Goal: Book appointment/travel/reservation

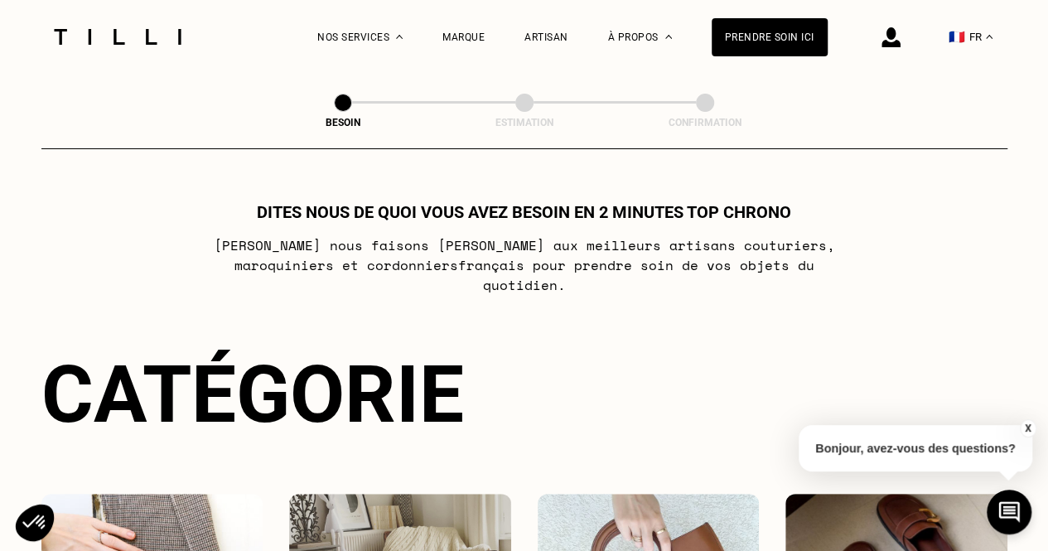
click at [893, 425] on p "Bonjour, avez-vous des questions?" at bounding box center [915, 448] width 234 height 46
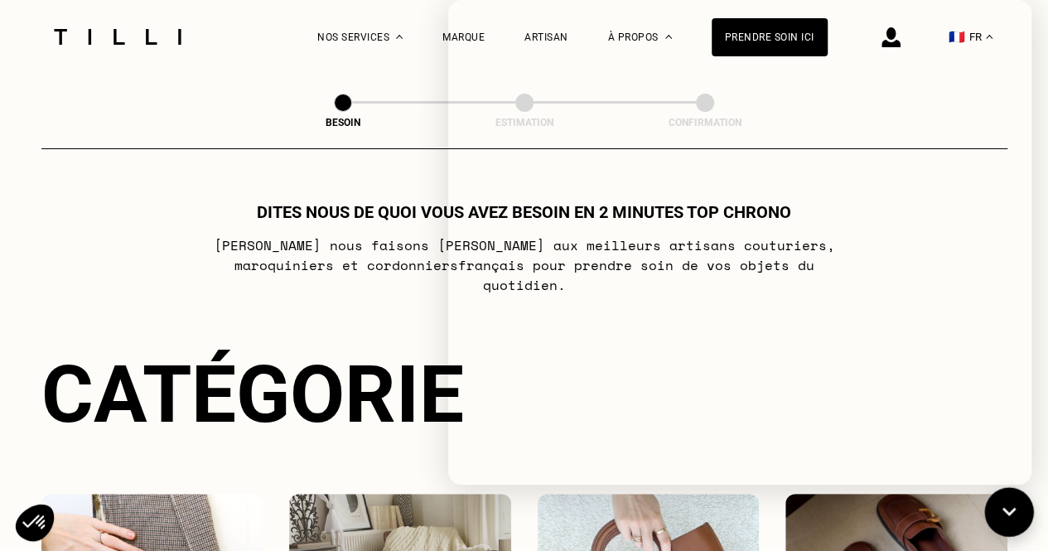
click at [995, 499] on icon at bounding box center [1008, 512] width 27 height 44
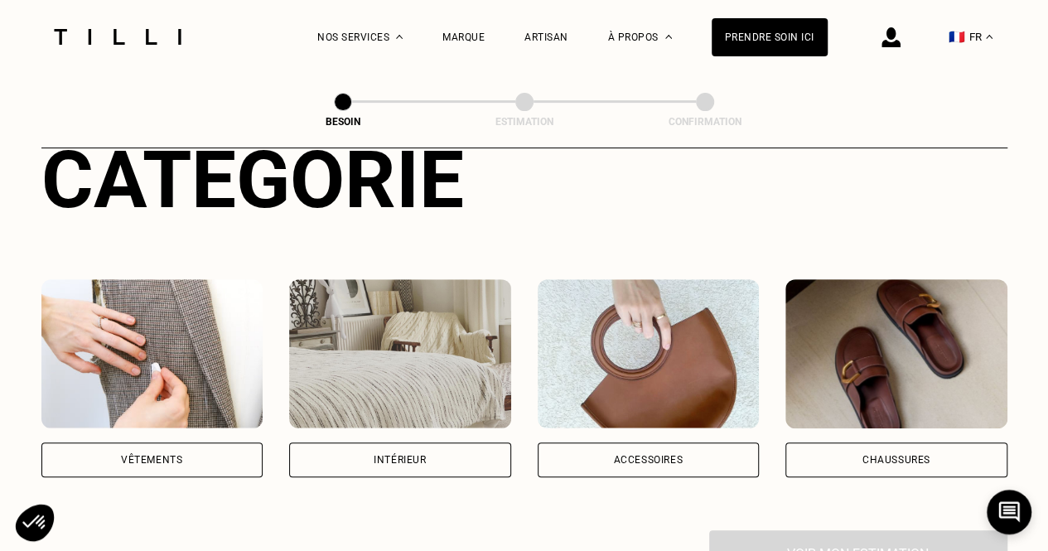
scroll to position [265, 0]
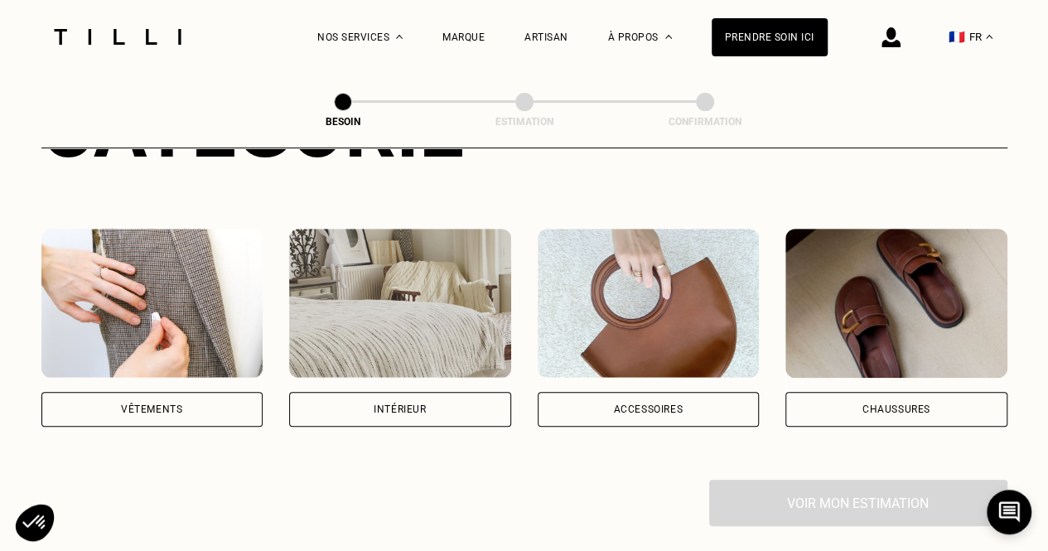
click at [185, 392] on div "Vêtements" at bounding box center [152, 409] width 222 height 35
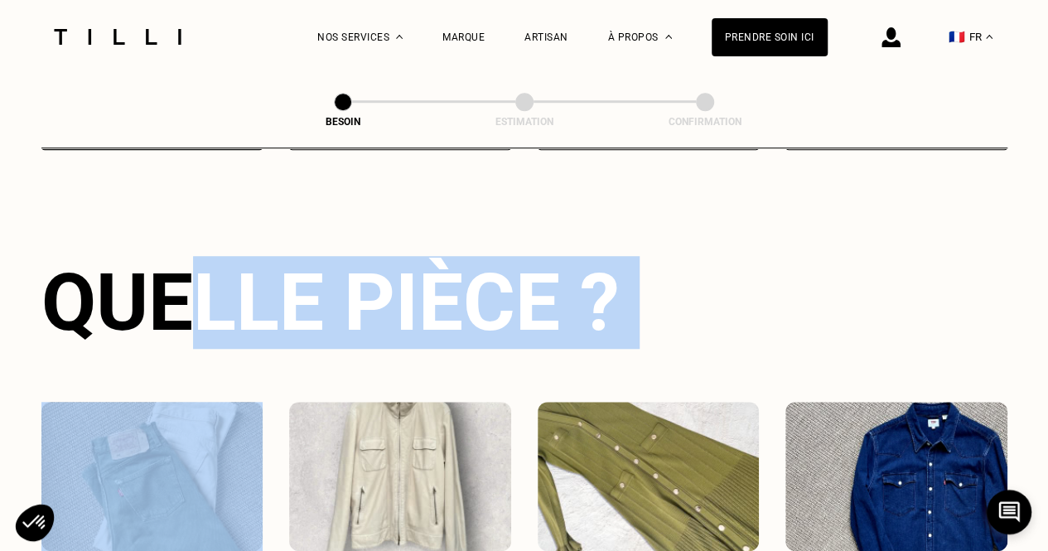
drag, startPoint x: 185, startPoint y: 385, endPoint x: 177, endPoint y: 290, distance: 95.5
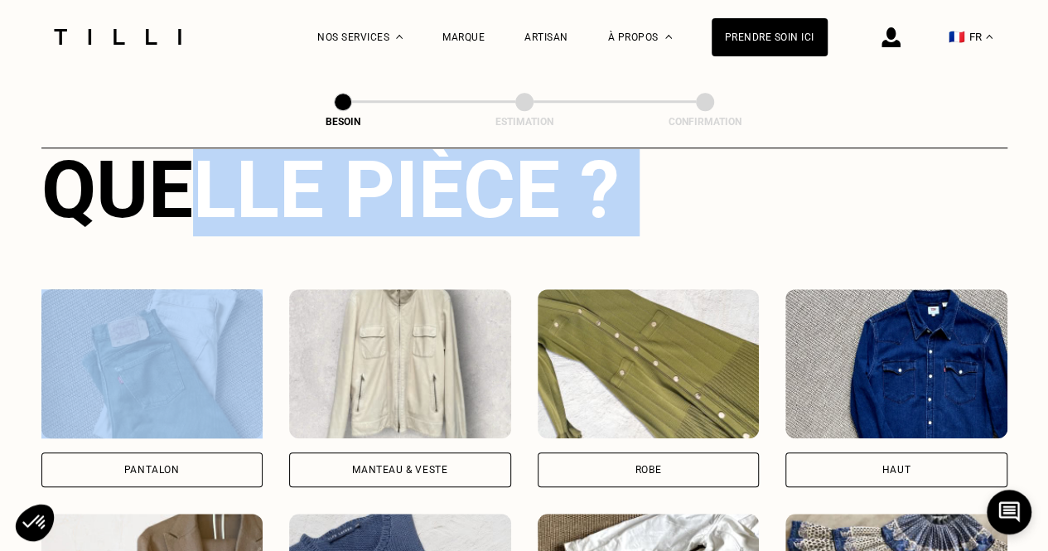
scroll to position [656, 0]
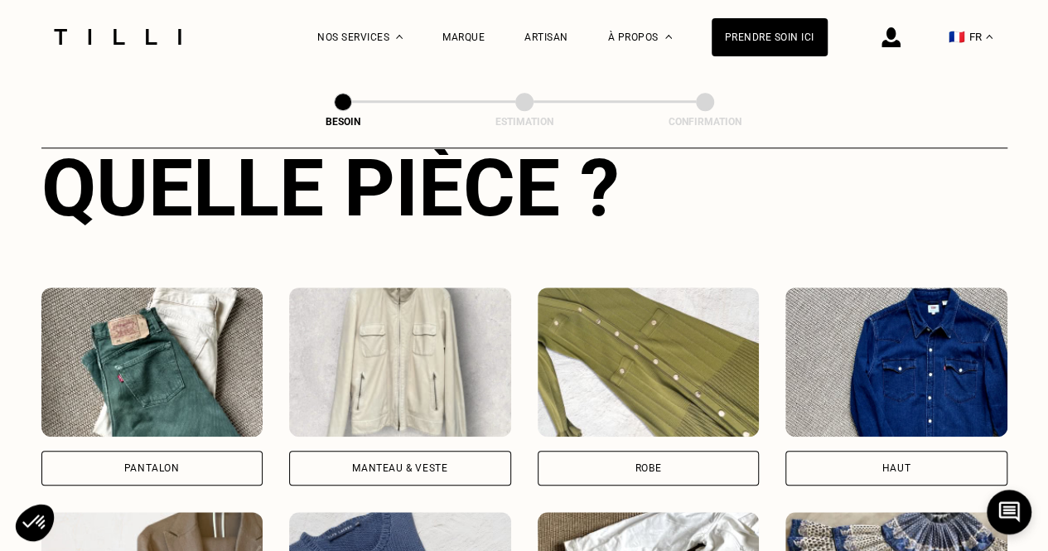
click at [187, 451] on div "Pantalon" at bounding box center [152, 468] width 222 height 35
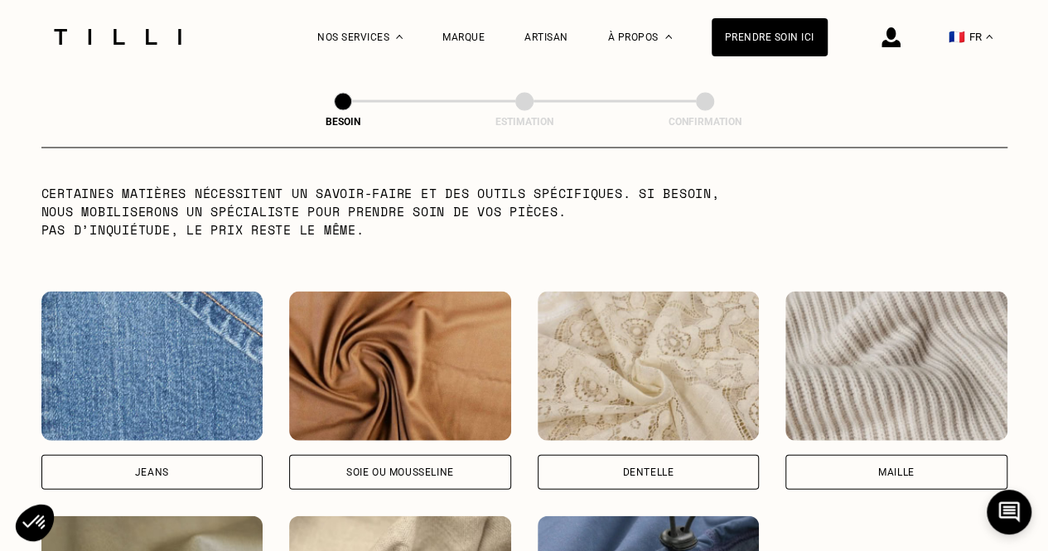
scroll to position [1760, 0]
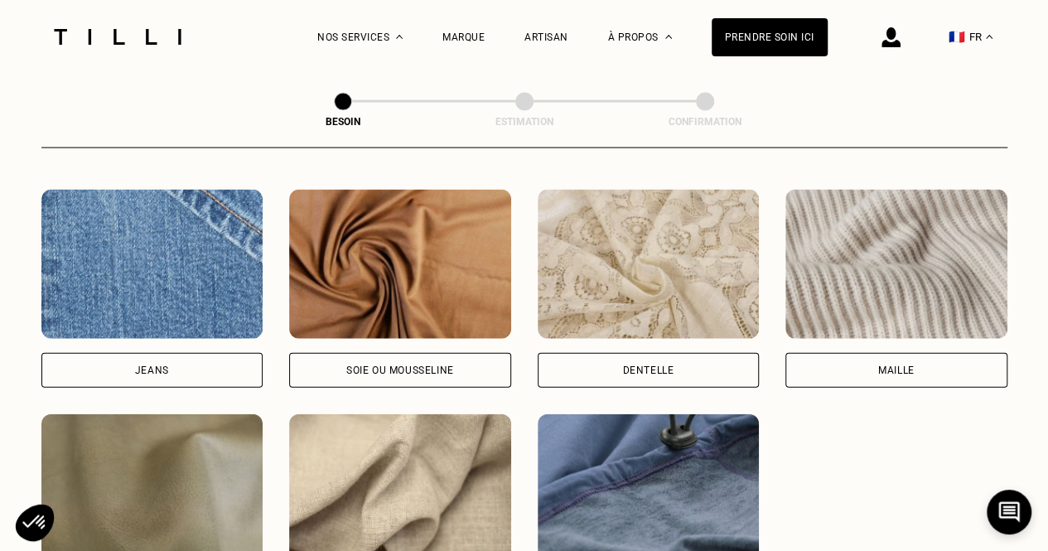
click at [219, 353] on div "Jeans" at bounding box center [152, 370] width 222 height 35
select select "FR"
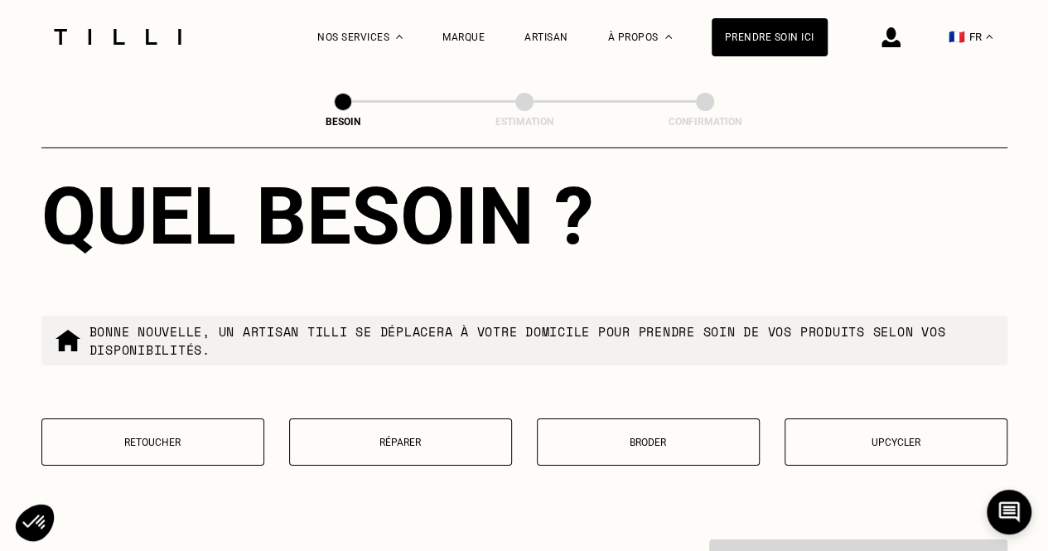
scroll to position [2756, 0]
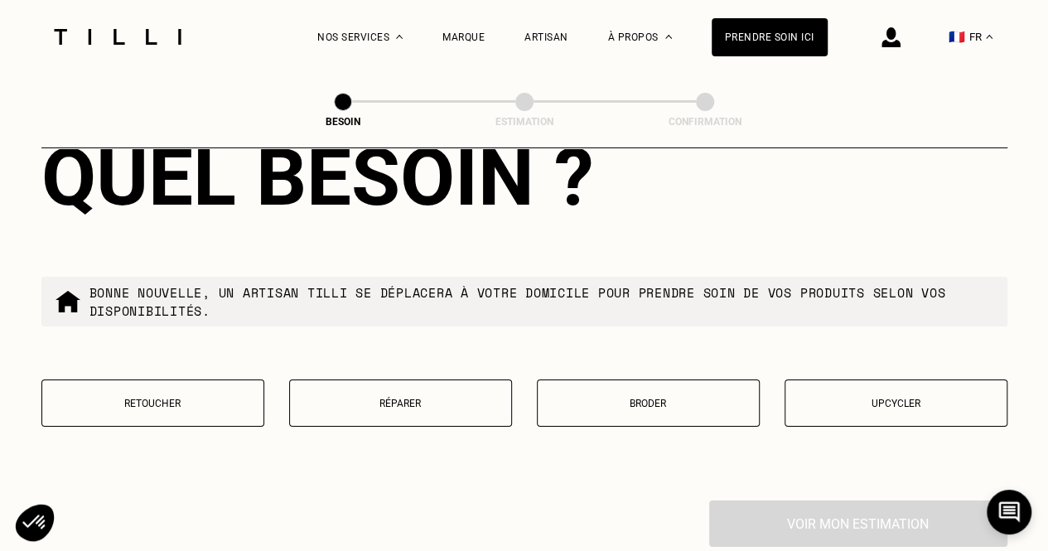
click at [364, 398] on p "Réparer" at bounding box center [400, 404] width 205 height 12
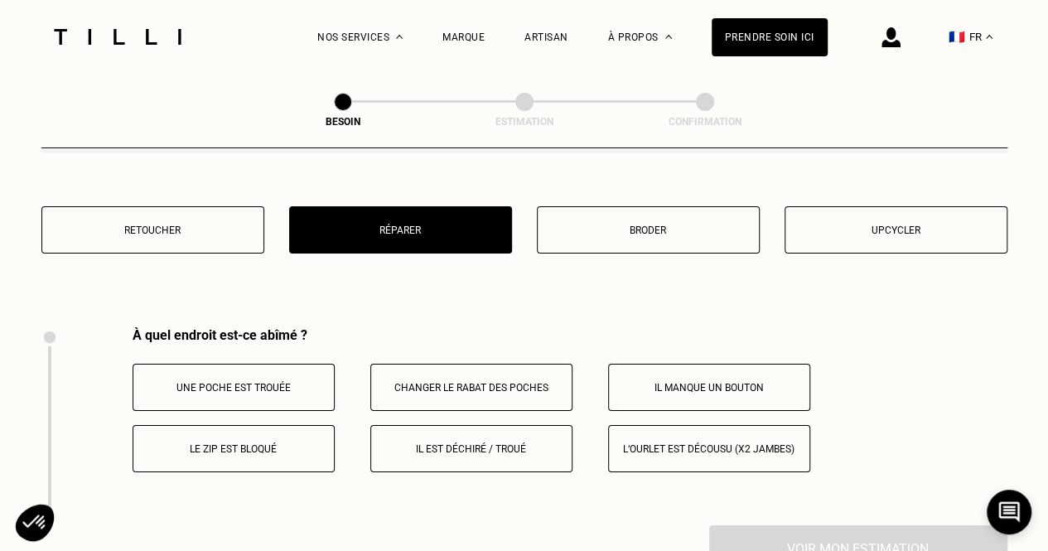
scroll to position [2930, 0]
click at [455, 442] on p "Il est déchiré / troué" at bounding box center [471, 448] width 184 height 12
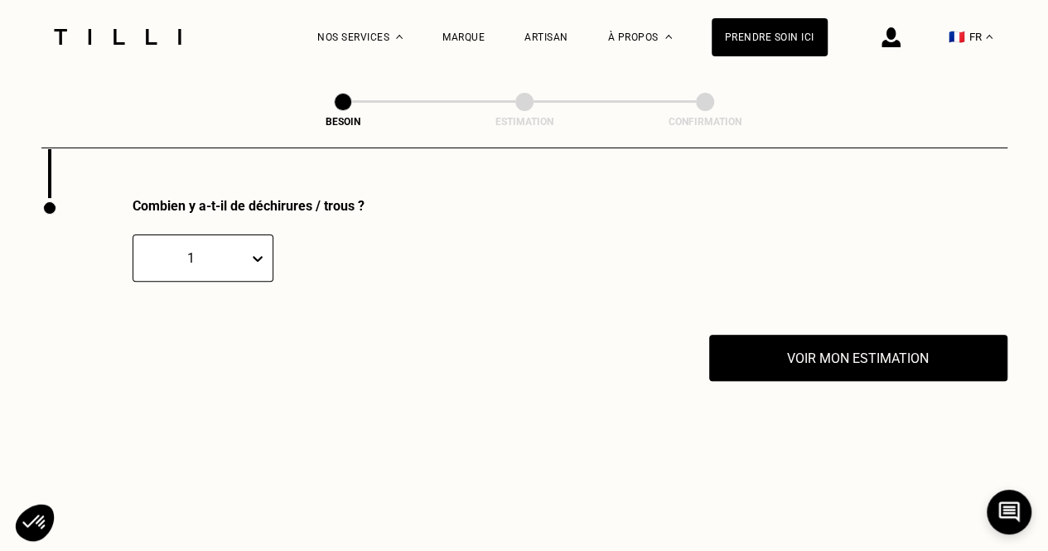
scroll to position [3259, 0]
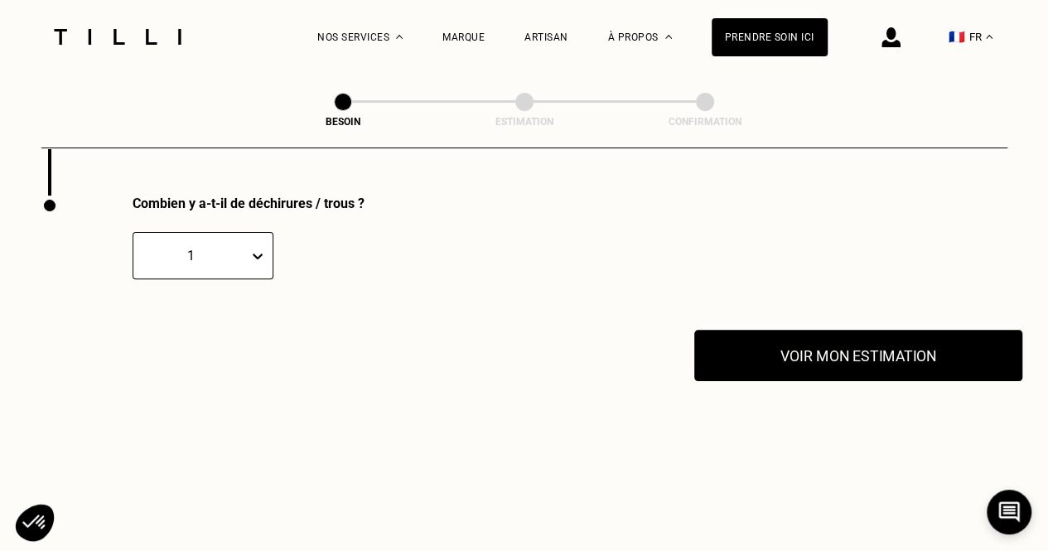
click at [870, 354] on button "Voir mon estimation" at bounding box center [858, 355] width 328 height 51
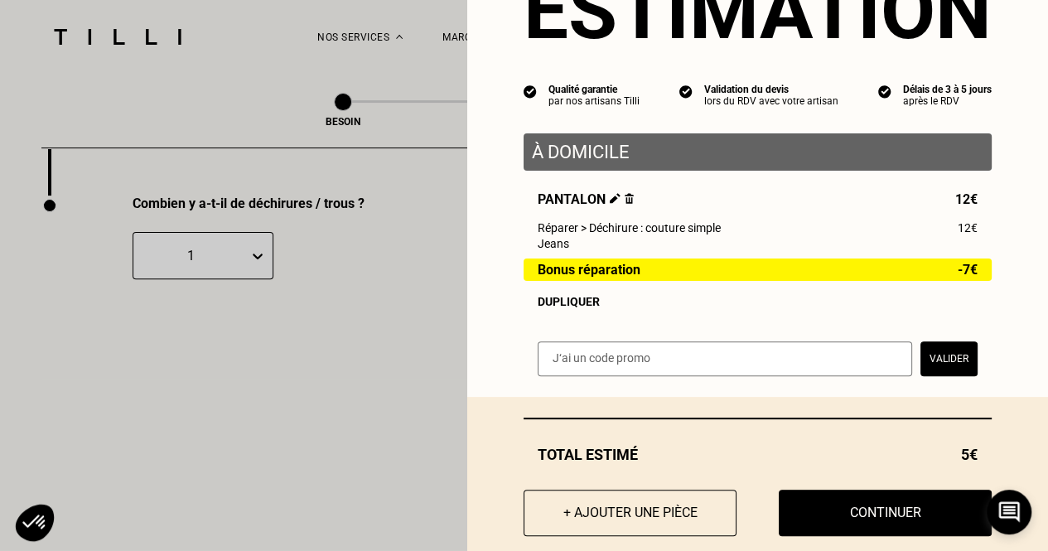
scroll to position [121, 0]
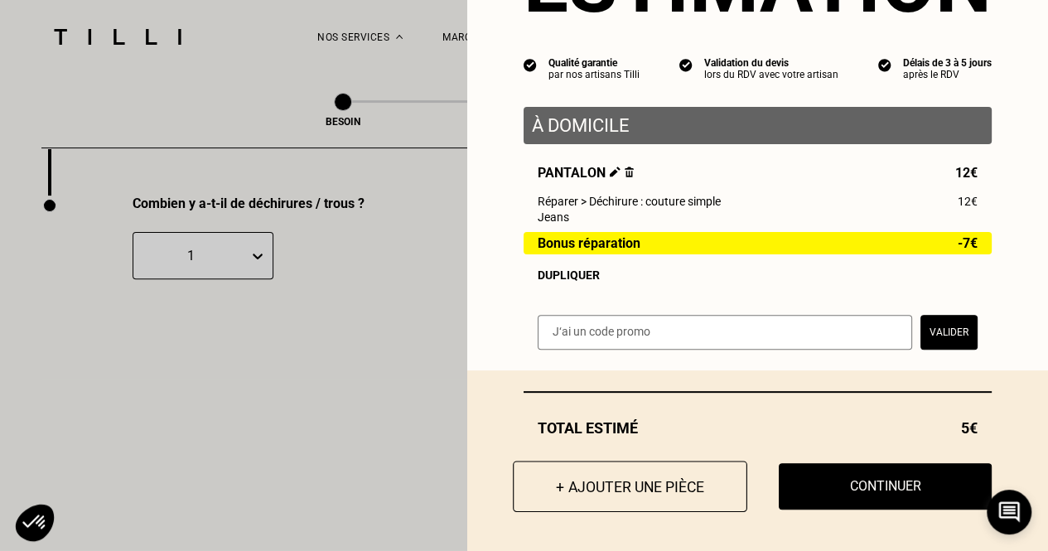
click at [677, 486] on button "+ Ajouter une pièce" at bounding box center [630, 485] width 234 height 51
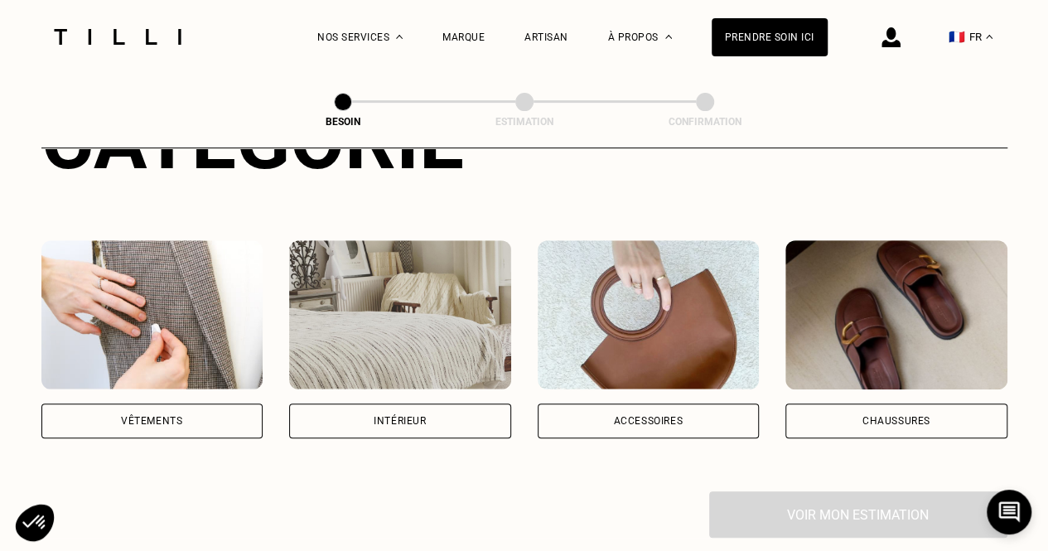
scroll to position [260, 0]
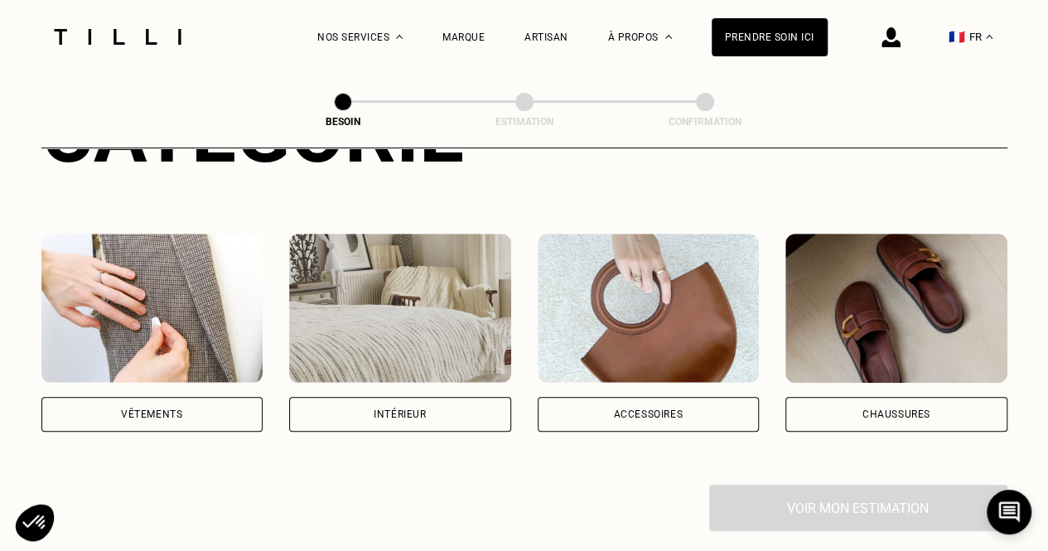
click at [192, 397] on div "Vêtements" at bounding box center [152, 414] width 222 height 35
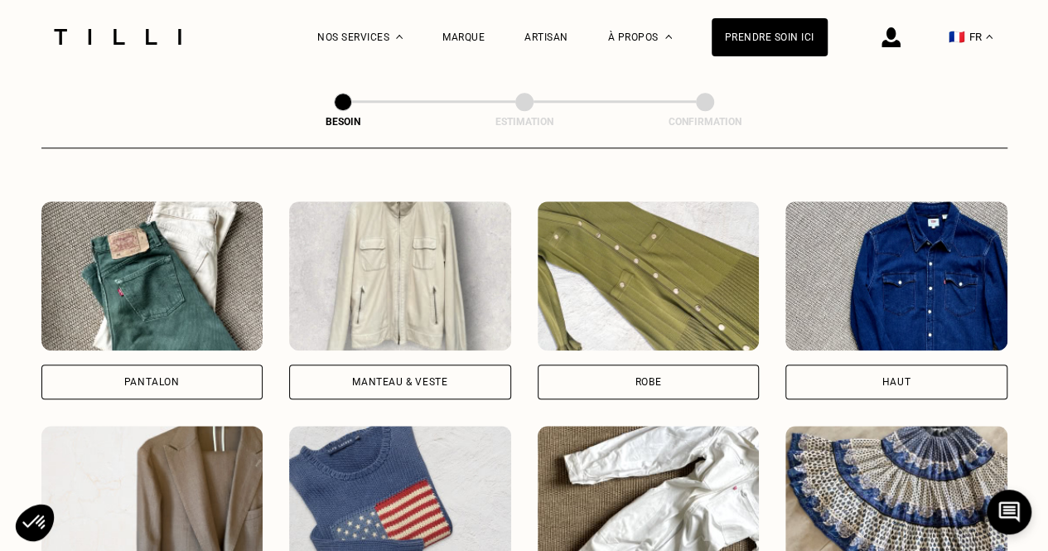
scroll to position [744, 0]
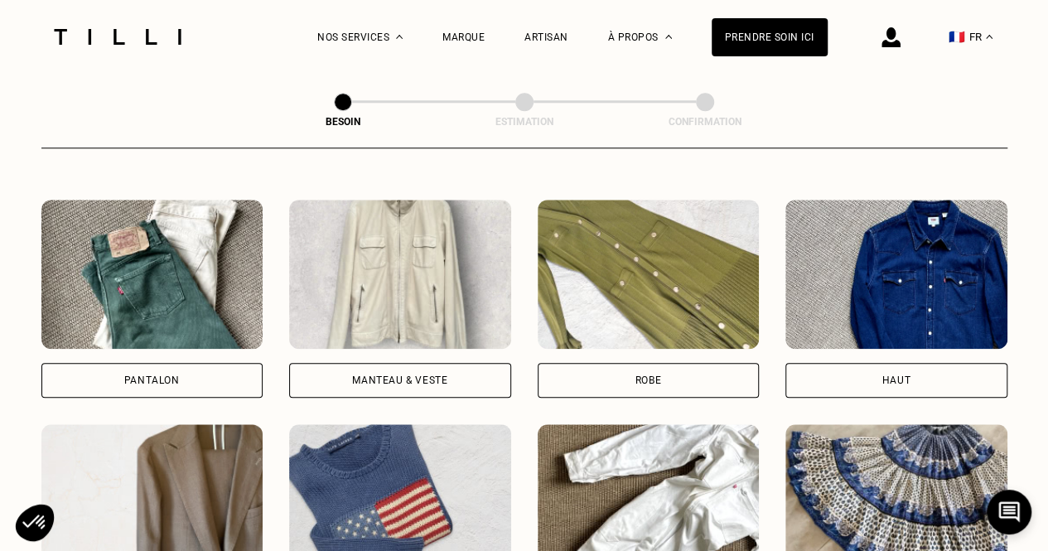
click at [208, 363] on div "Pantalon" at bounding box center [152, 380] width 222 height 35
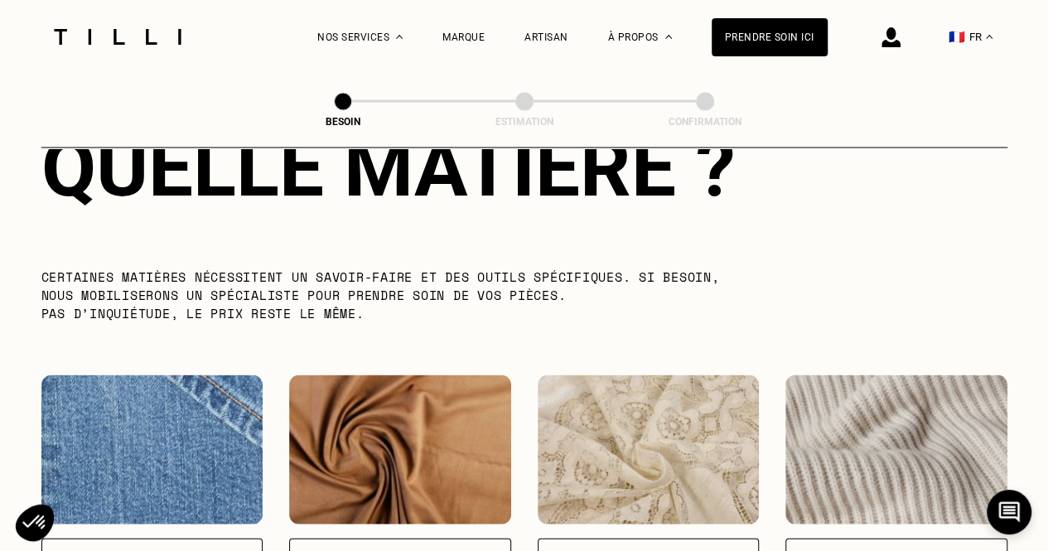
scroll to position [1575, 0]
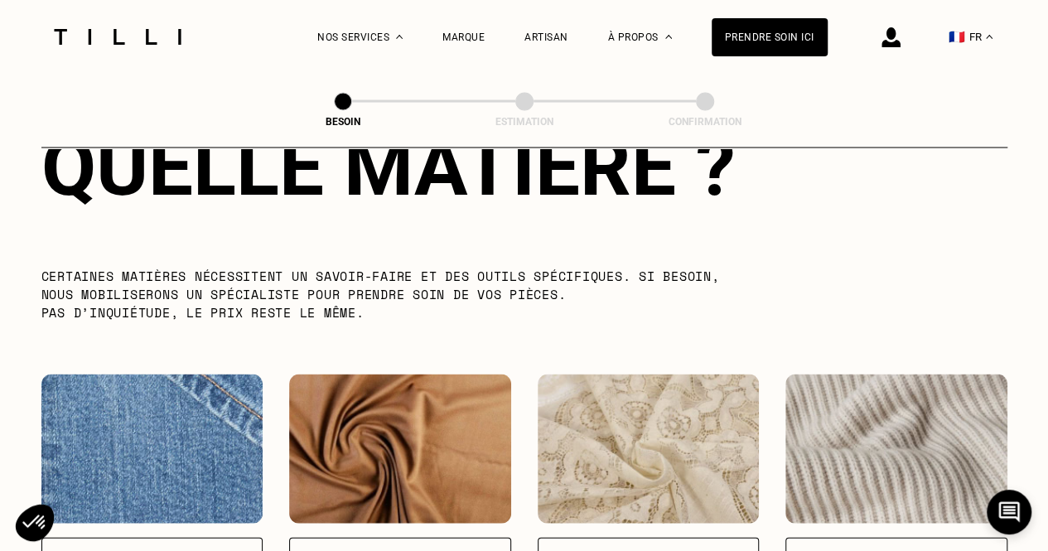
click at [143, 402] on img at bounding box center [152, 448] width 222 height 149
select select "FR"
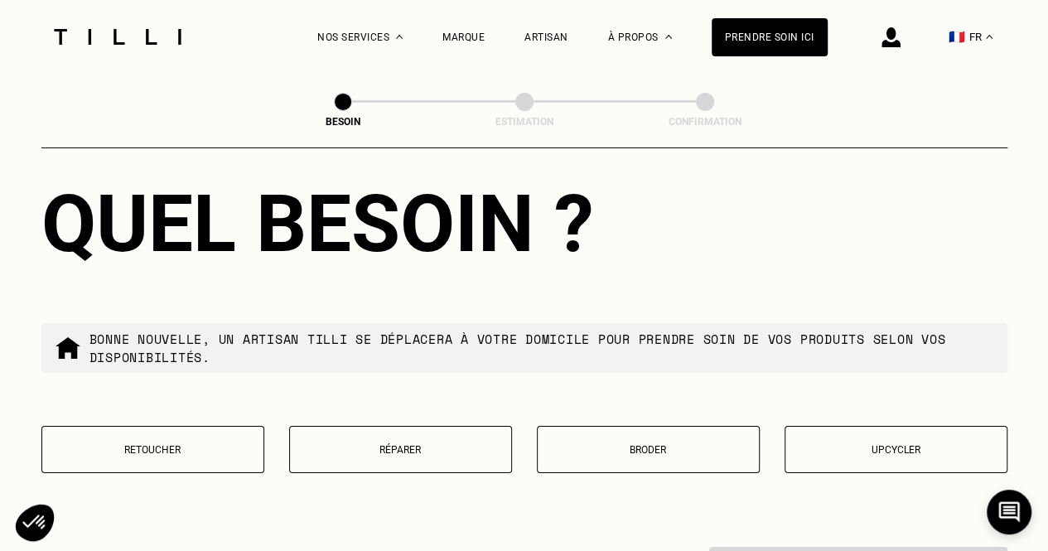
scroll to position [2715, 0]
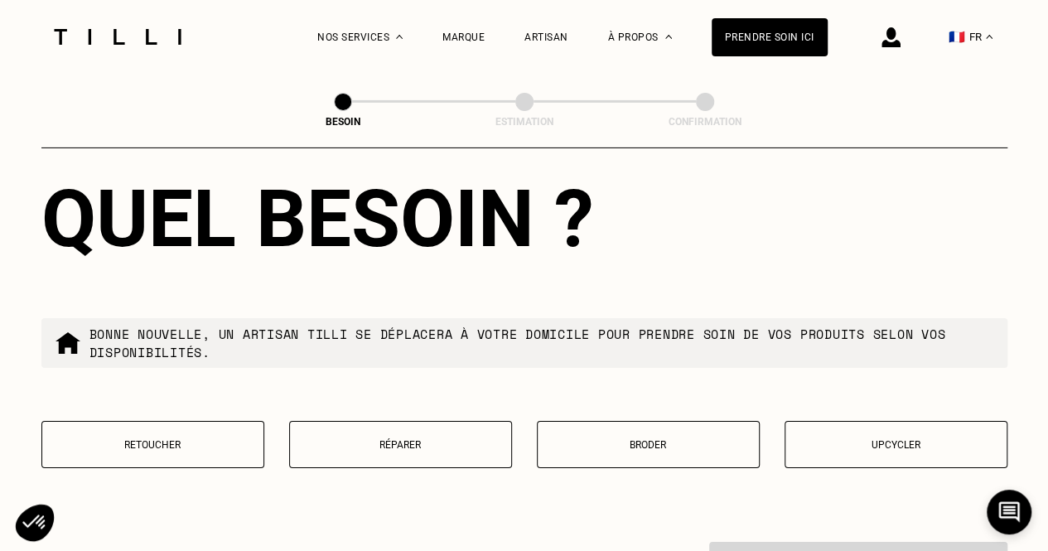
click at [386, 421] on button "Réparer" at bounding box center [400, 444] width 223 height 47
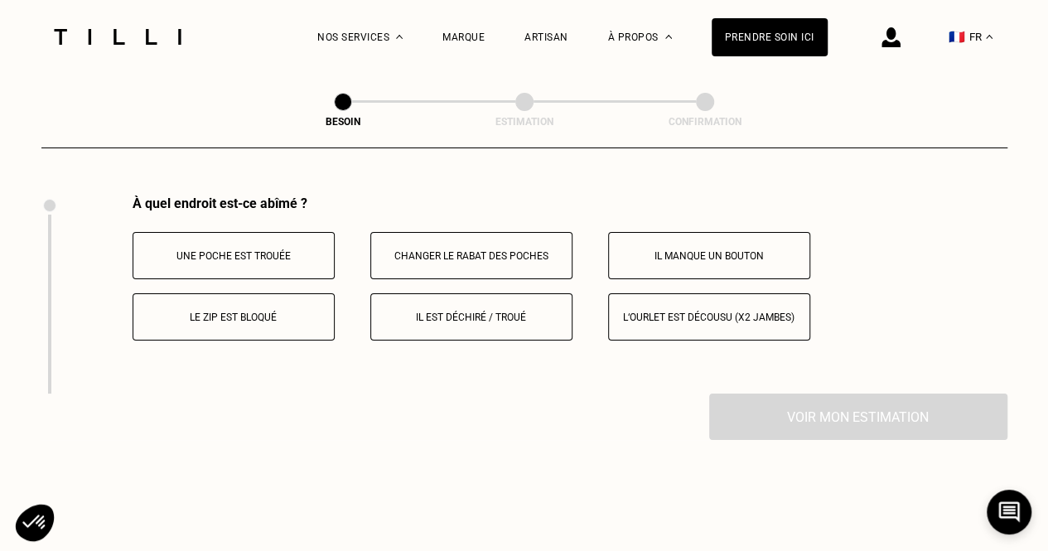
scroll to position [3060, 0]
click at [484, 312] on p "Il est déchiré / troué" at bounding box center [471, 318] width 184 height 12
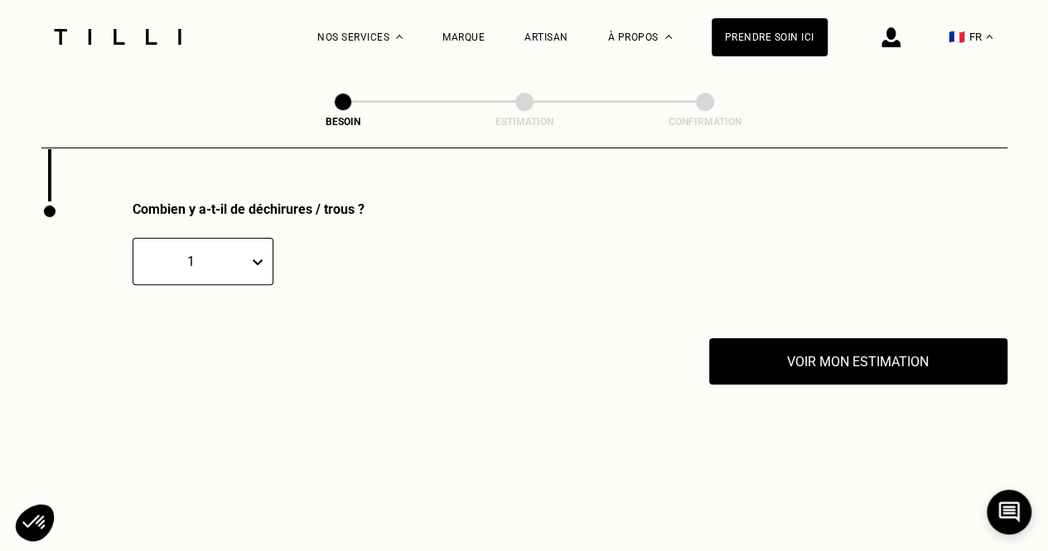
scroll to position [3259, 0]
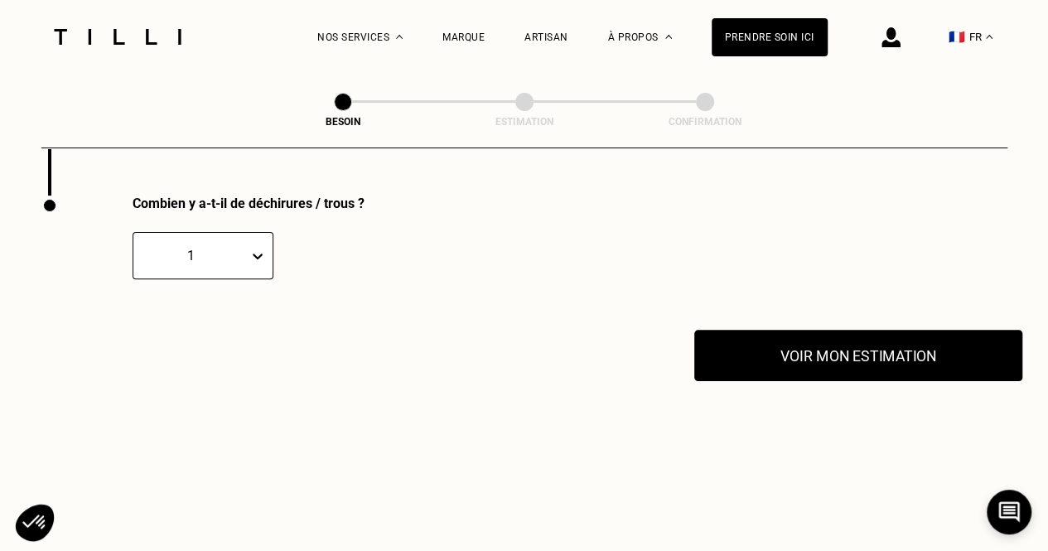
click at [884, 330] on button "Voir mon estimation" at bounding box center [858, 355] width 328 height 51
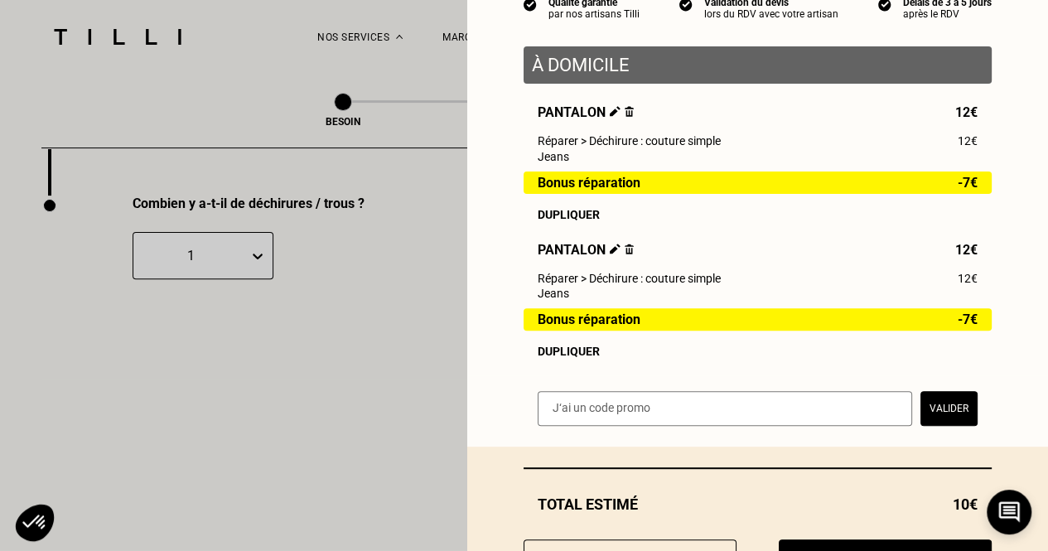
scroll to position [260, 0]
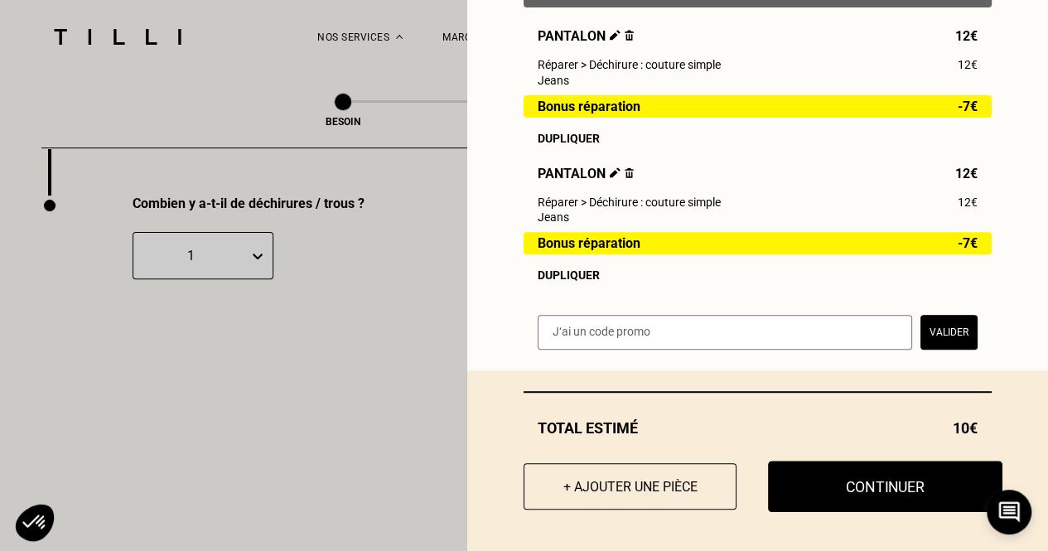
click at [884, 496] on button "Continuer" at bounding box center [885, 485] width 234 height 51
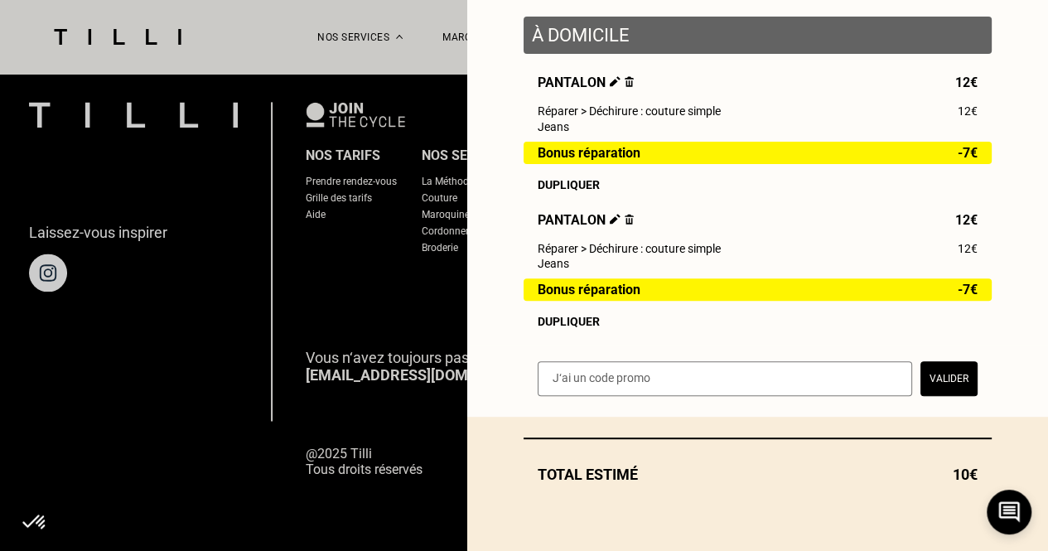
scroll to position [214, 0]
select select "FR"
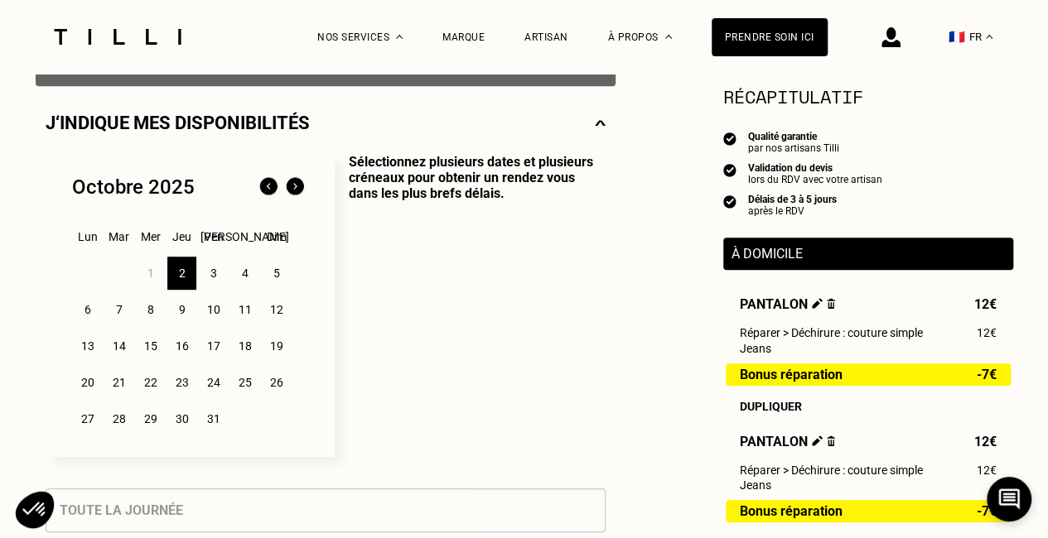
scroll to position [357, 0]
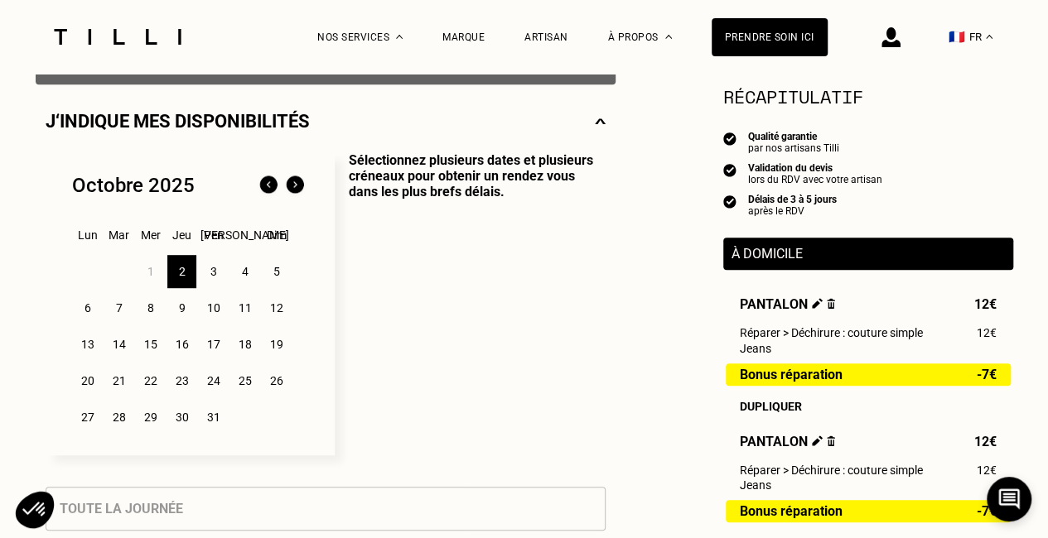
click at [217, 276] on div "3" at bounding box center [213, 271] width 29 height 33
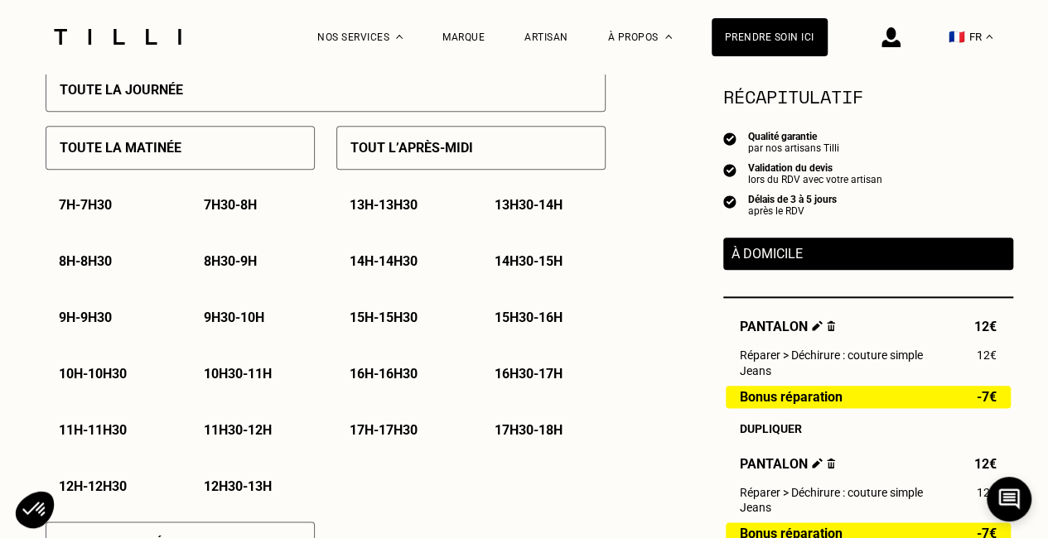
scroll to position [779, 0]
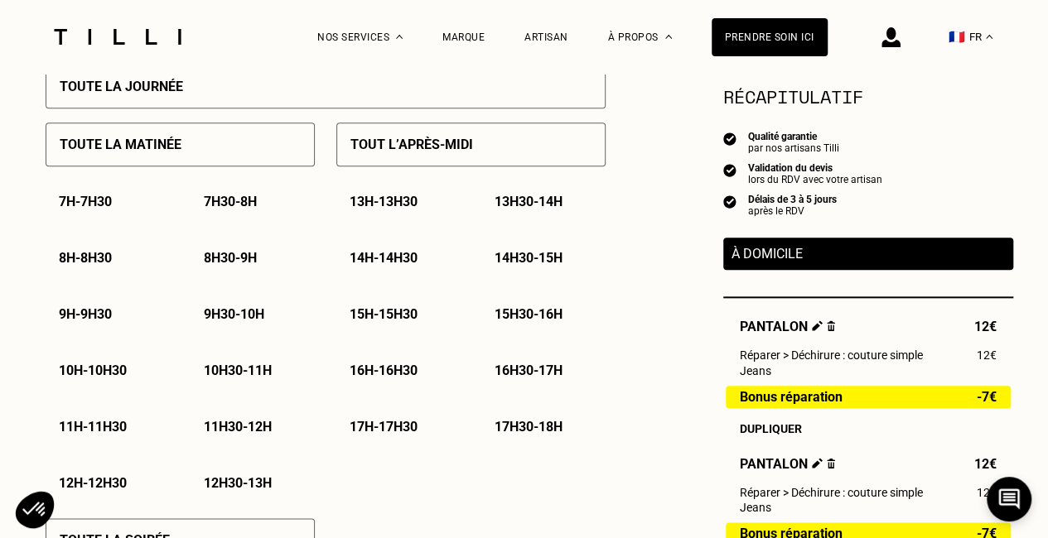
click at [527, 141] on div "Tout l’après-midi" at bounding box center [470, 145] width 269 height 44
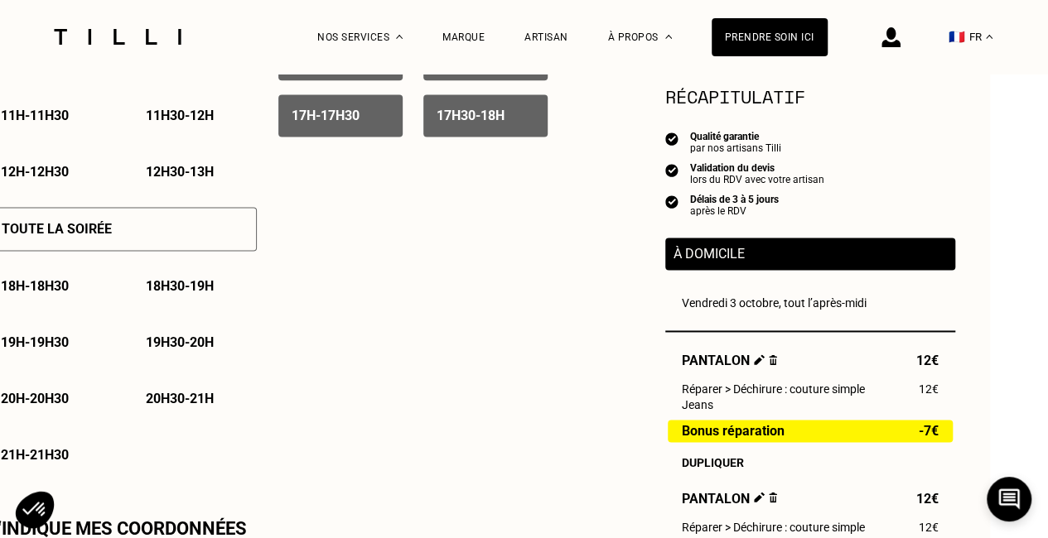
scroll to position [1087, 60]
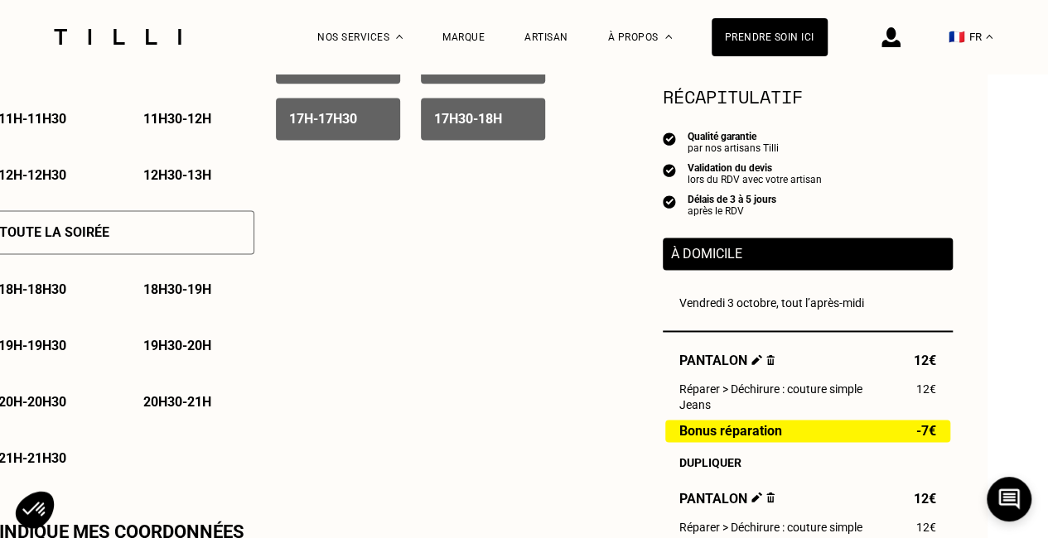
click at [200, 254] on div "Toute la soirée" at bounding box center [119, 232] width 269 height 44
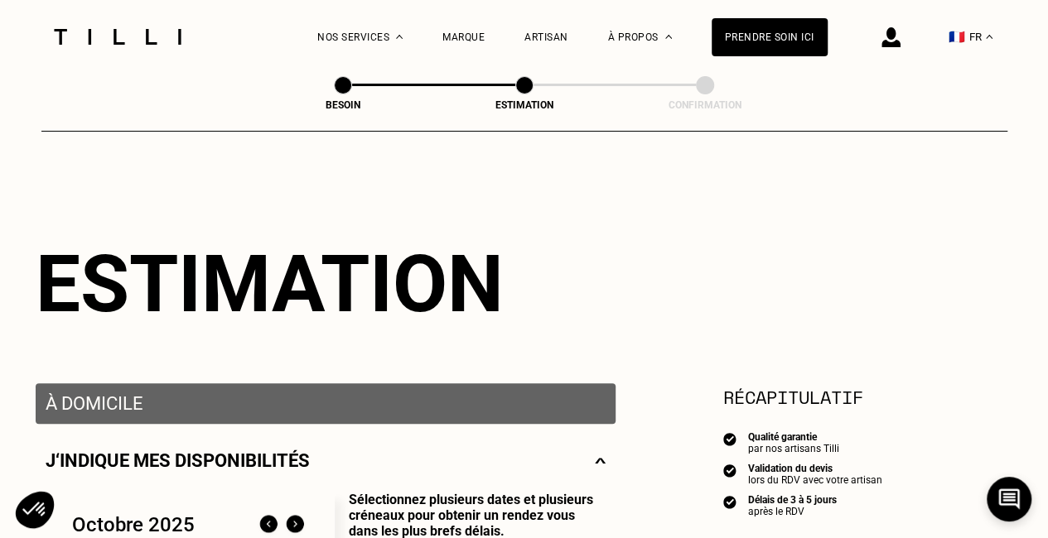
scroll to position [0, 0]
